Goal: Obtain resource: Obtain resource

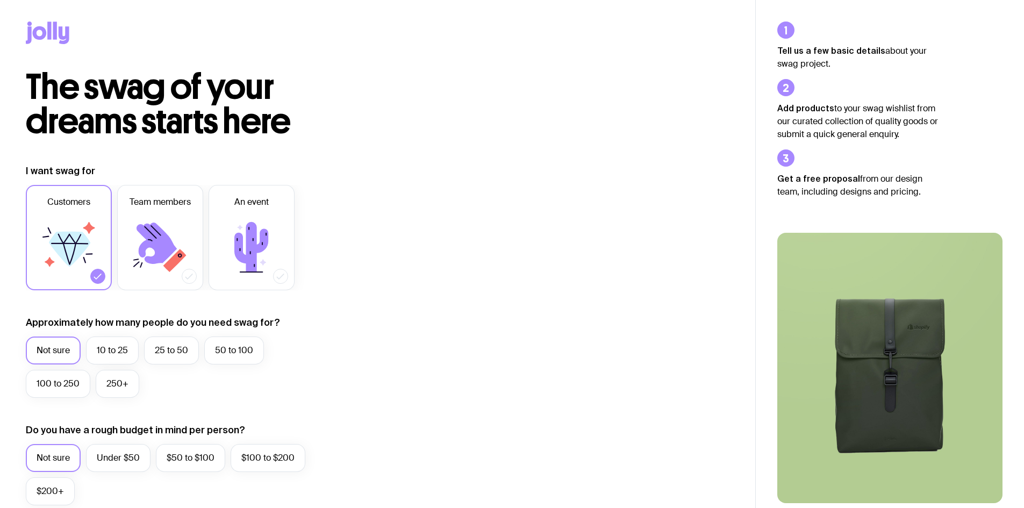
click at [79, 236] on icon at bounding box center [69, 247] width 64 height 64
click at [0, 0] on input "Customers" at bounding box center [0, 0] width 0 height 0
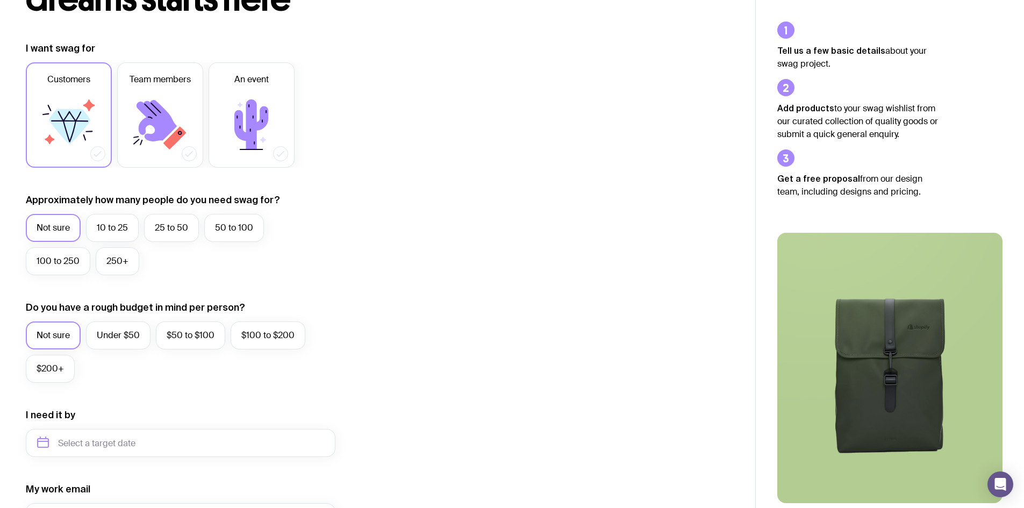
scroll to position [161, 0]
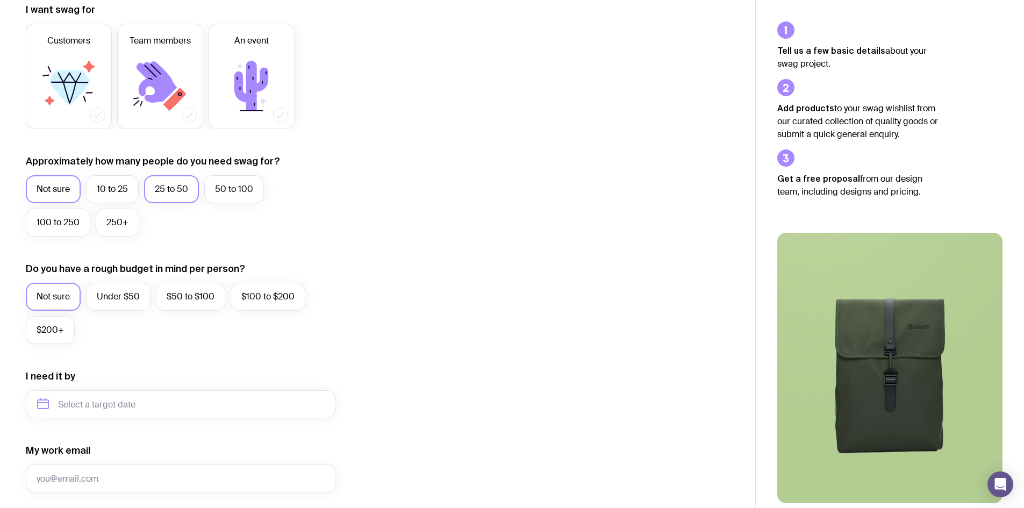
click at [177, 187] on label "25 to 50" at bounding box center [171, 189] width 55 height 28
click at [0, 0] on input "25 to 50" at bounding box center [0, 0] width 0 height 0
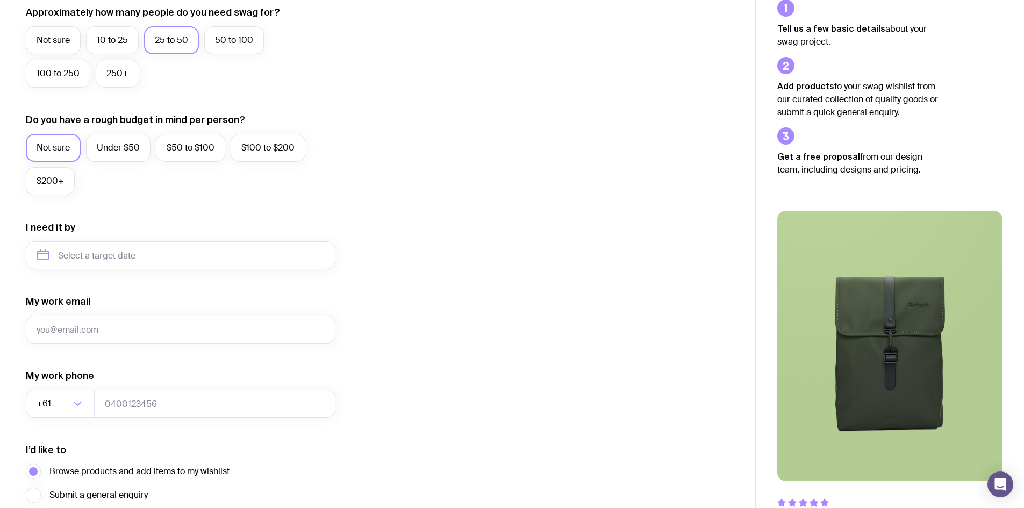
scroll to position [322, 0]
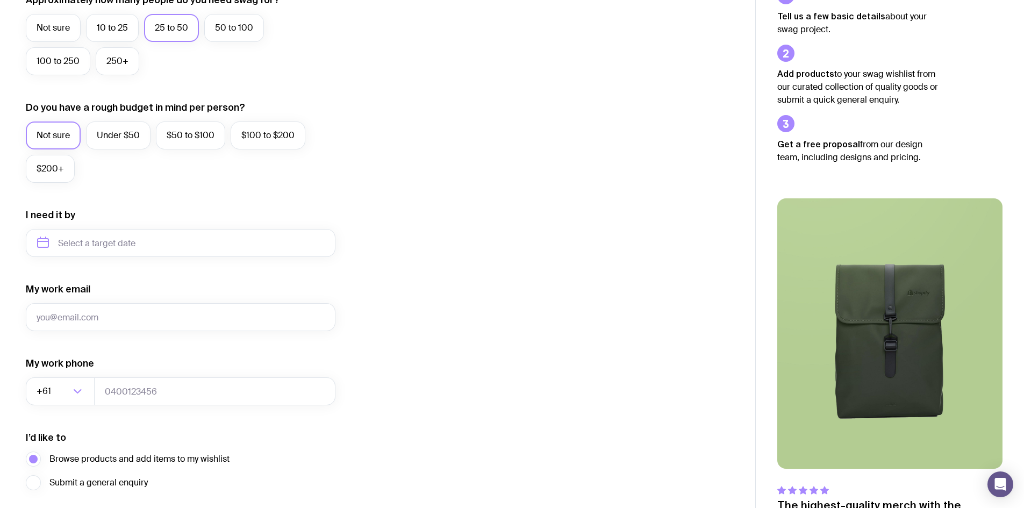
click at [126, 120] on div "Do you have a rough budget in mind per person? Not sure Under $50 $50 to $100 $…" at bounding box center [181, 142] width 310 height 82
click at [120, 132] on label "Under $50" at bounding box center [118, 135] width 64 height 28
click at [0, 0] on input "Under $50" at bounding box center [0, 0] width 0 height 0
click at [101, 253] on input "text" at bounding box center [181, 243] width 310 height 28
click at [91, 378] on button "Nov" at bounding box center [94, 374] width 39 height 21
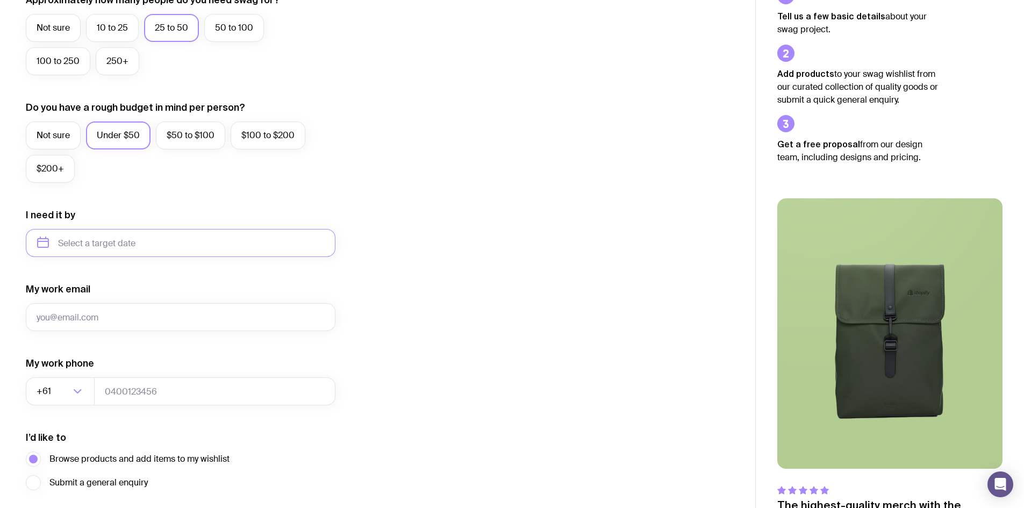
type input "[DATE]"
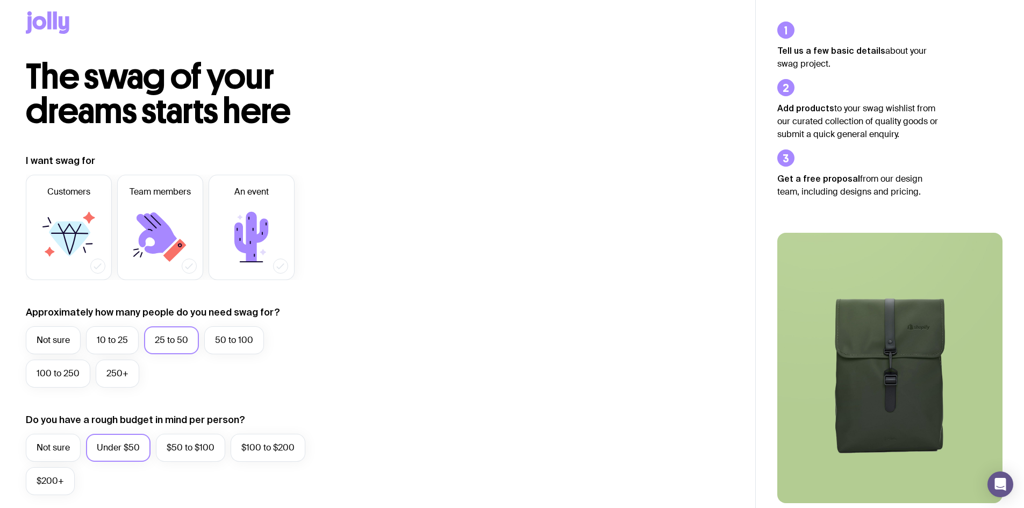
scroll to position [0, 0]
